Goal: Task Accomplishment & Management: Manage account settings

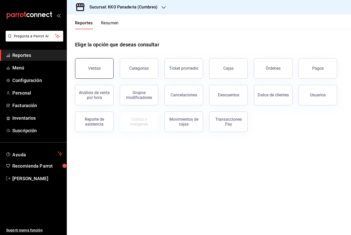
click at [97, 66] on button "Ventas" at bounding box center [94, 68] width 39 height 21
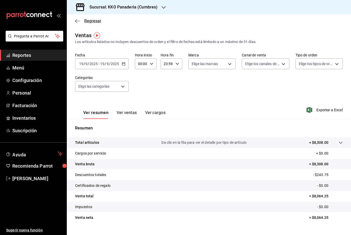
click at [78, 22] on icon "button" at bounding box center [77, 21] width 5 height 5
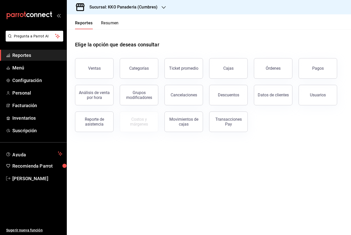
click at [115, 23] on button "Resumen" at bounding box center [110, 25] width 18 height 9
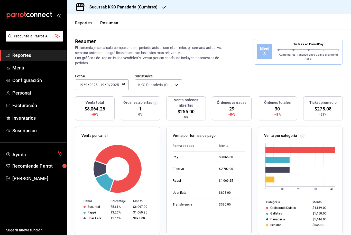
click at [87, 22] on button "Reportes" at bounding box center [83, 25] width 17 height 9
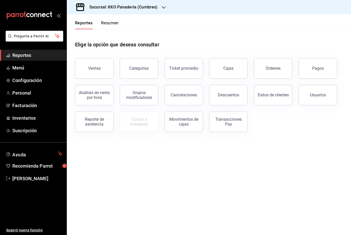
click at [115, 21] on button "Resumen" at bounding box center [110, 25] width 18 height 9
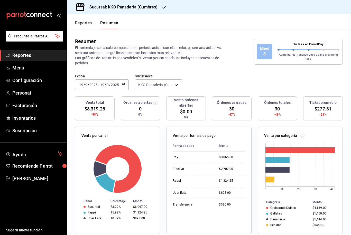
click at [83, 21] on button "Reportes" at bounding box center [83, 25] width 17 height 9
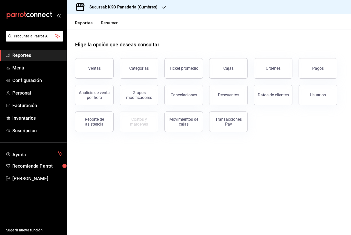
click at [107, 26] on button "Resumen" at bounding box center [110, 25] width 18 height 9
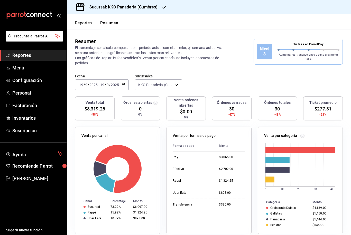
click at [83, 22] on button "Reportes" at bounding box center [83, 25] width 17 height 9
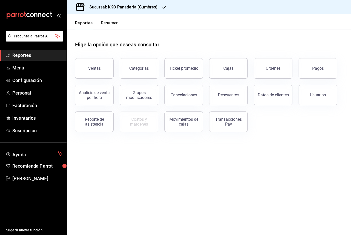
click at [116, 21] on button "Resumen" at bounding box center [110, 25] width 18 height 9
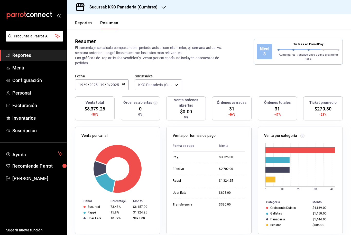
click at [81, 28] on button "Reportes" at bounding box center [83, 25] width 17 height 9
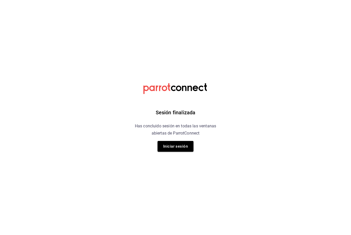
click at [183, 138] on div "Sesión finalizada Has concluido sesión en todas las ventanas abiertas de Parrot…" at bounding box center [176, 117] width 130 height 235
click at [179, 145] on button "Iniciar sesión" at bounding box center [175, 146] width 36 height 11
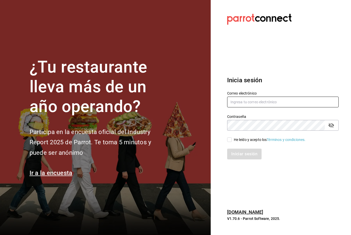
click at [261, 108] on input "text" at bounding box center [282, 102] width 111 height 11
click at [281, 108] on input "text" at bounding box center [282, 102] width 111 height 11
type input "[EMAIL_ADDRESS][DOMAIN_NAME]"
click at [231, 142] on icon at bounding box center [229, 140] width 5 height 5
click at [231, 142] on input "He leído y acepto los Términos y condiciones." at bounding box center [229, 140] width 5 height 5
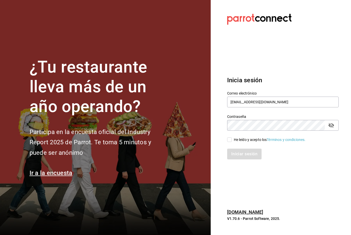
checkbox input "true"
click at [250, 160] on button "Iniciar sesión" at bounding box center [244, 154] width 35 height 11
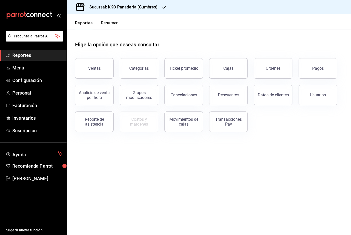
click at [113, 23] on button "Resumen" at bounding box center [110, 25] width 18 height 9
